Goal: Entertainment & Leisure: Consume media (video, audio)

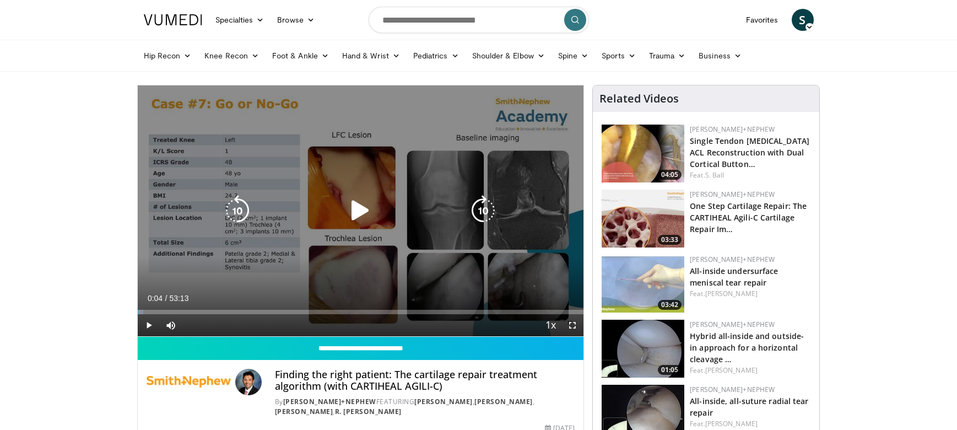
click at [357, 206] on icon "Video Player" at bounding box center [360, 210] width 31 height 31
click at [357, 212] on icon "Video Player" at bounding box center [360, 210] width 31 height 31
drag, startPoint x: 358, startPoint y: 206, endPoint x: 353, endPoint y: 209, distance: 5.7
click at [358, 206] on icon "Video Player" at bounding box center [360, 210] width 31 height 31
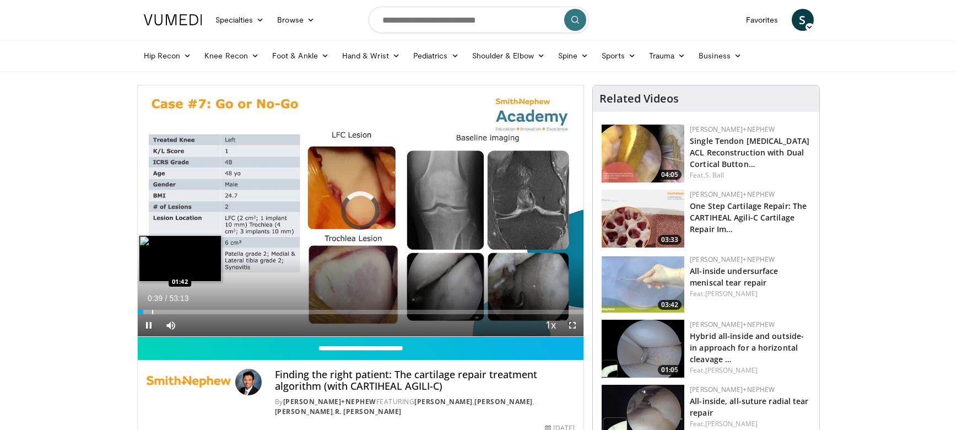
click at [152, 311] on div "Progress Bar" at bounding box center [152, 312] width 1 height 4
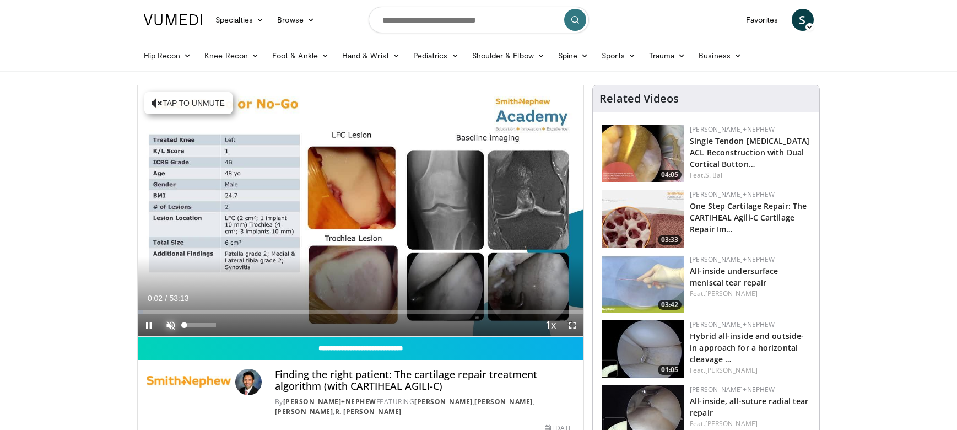
click at [171, 325] on span "Video Player" at bounding box center [171, 325] width 22 height 22
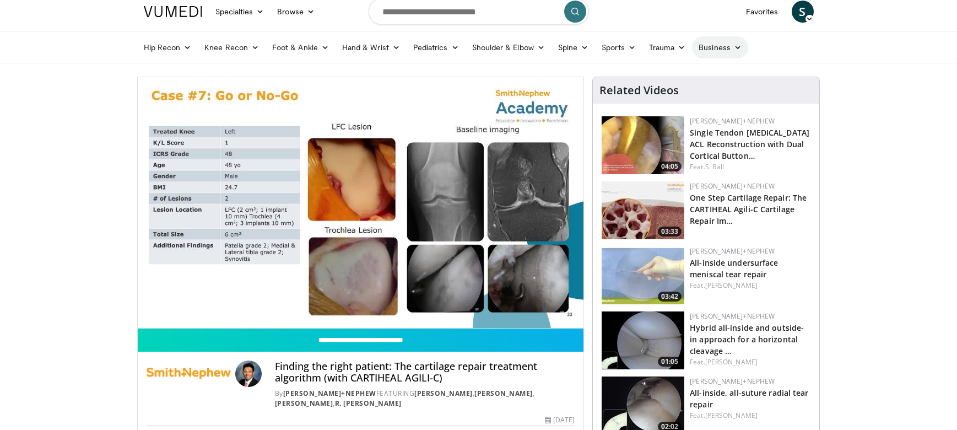
scroll to position [12, 0]
